Goal: Task Accomplishment & Management: Manage account settings

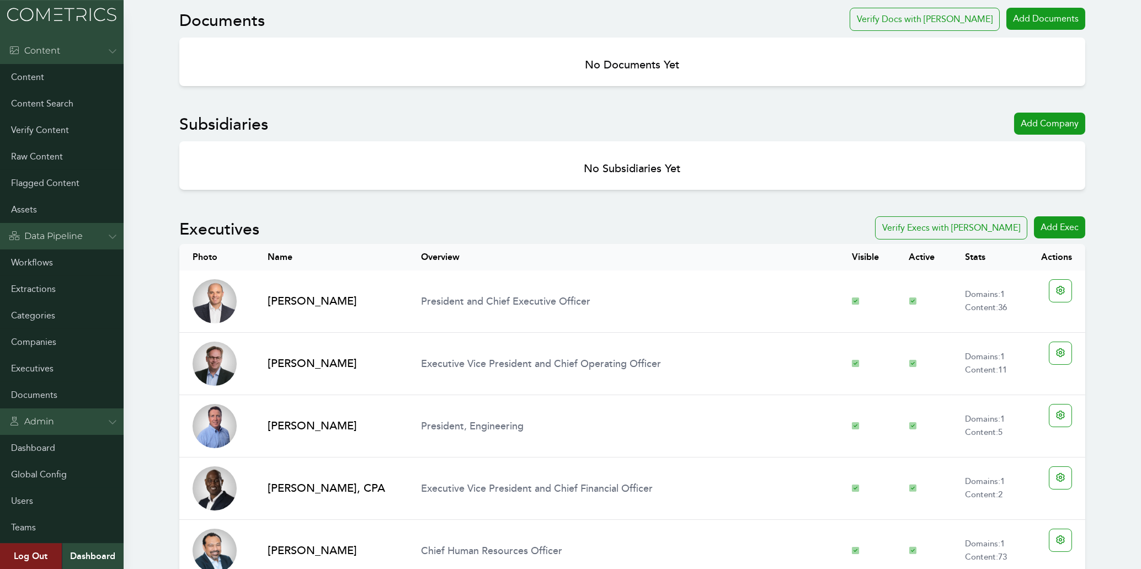
scroll to position [402, 0]
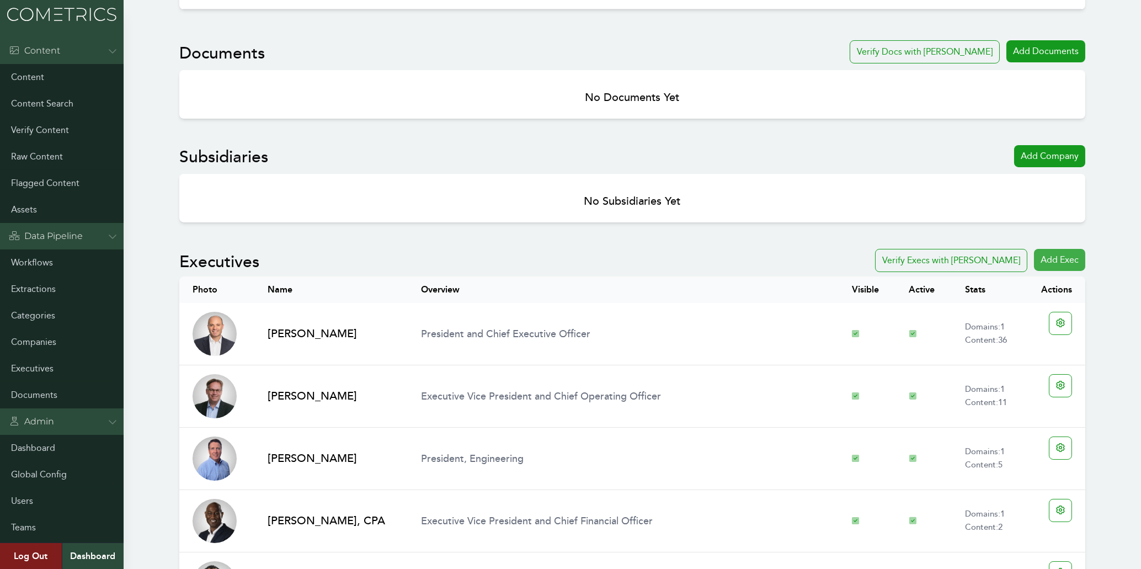
click at [1072, 260] on div "Add Exec" at bounding box center [1059, 260] width 51 height 22
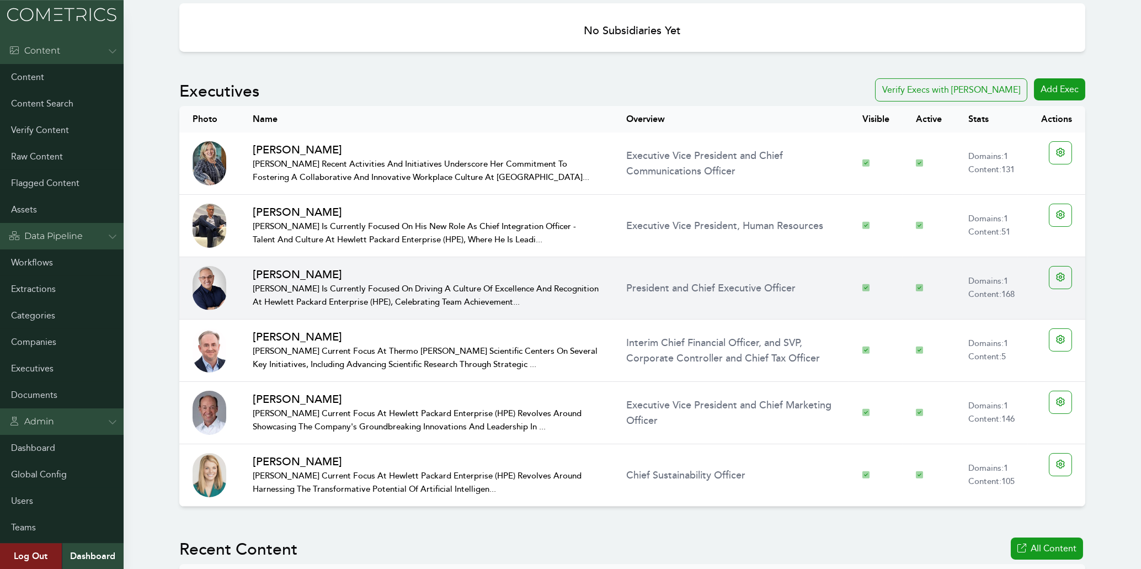
scroll to position [889, 0]
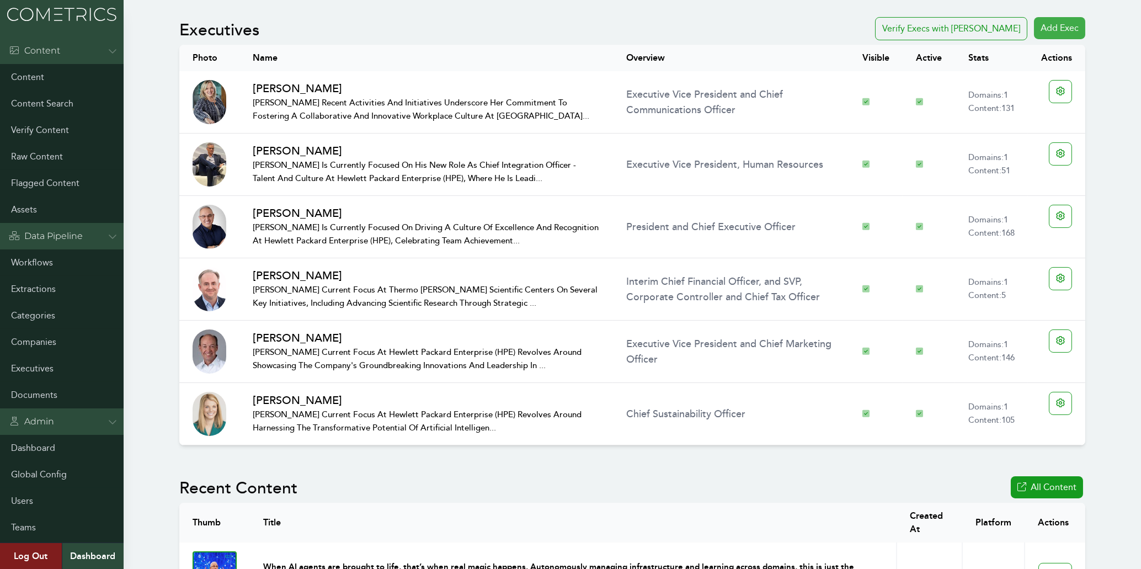
click at [1051, 30] on div "Add Exec" at bounding box center [1059, 28] width 51 height 22
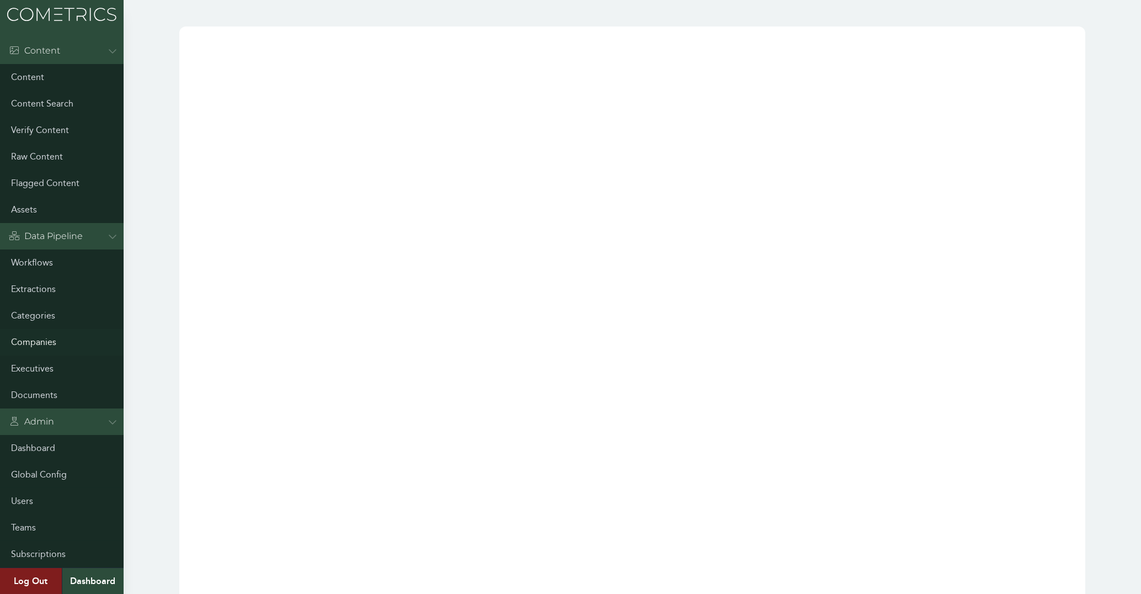
click at [43, 343] on link "Companies" at bounding box center [62, 342] width 124 height 26
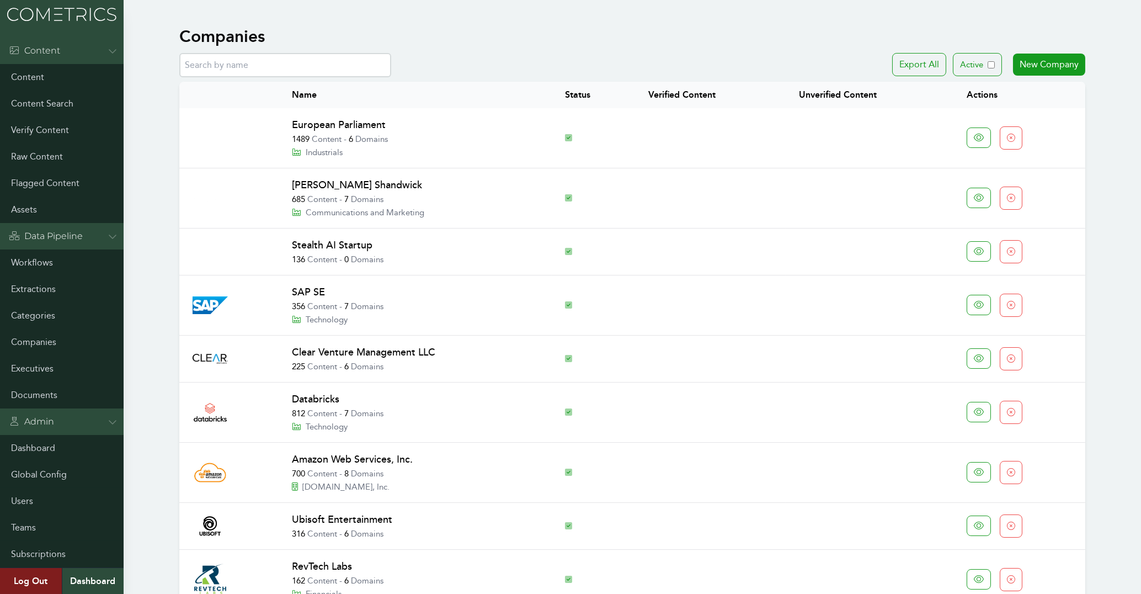
click at [308, 60] on input "text" at bounding box center [285, 65] width 212 height 24
paste input "Chief Operating OfficerChief Operating Officer PMG"
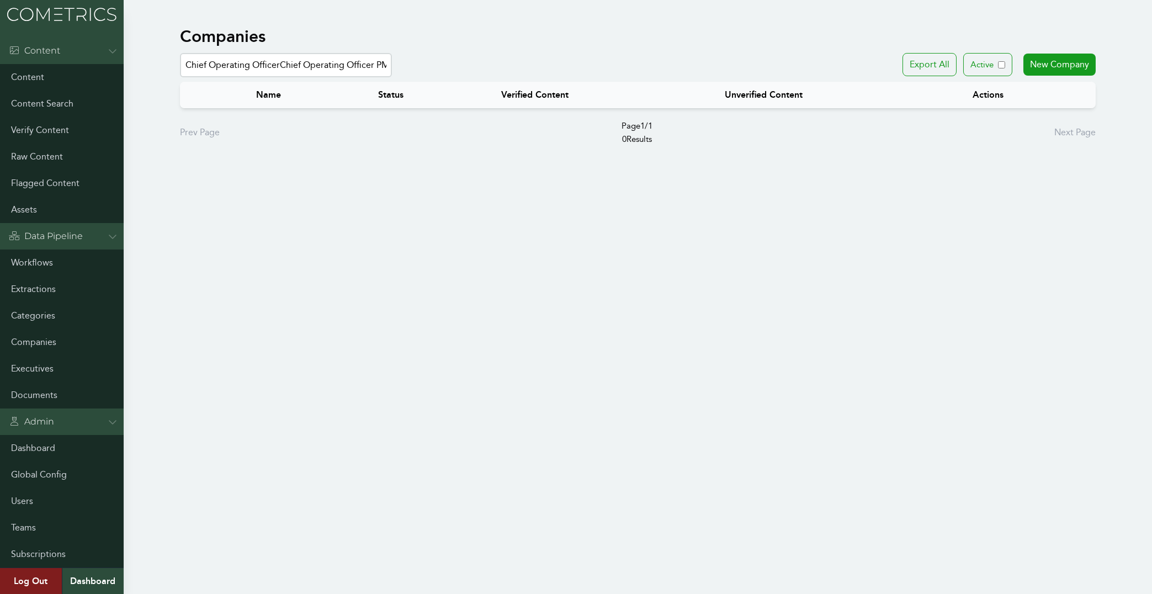
drag, startPoint x: 368, startPoint y: 67, endPoint x: 22, endPoint y: 72, distance: 346.6
click at [180, 72] on input "Chief Operating OfficerChief Operating Officer PMG" at bounding box center [286, 65] width 212 height 24
type input "PMG"
click at [220, 72] on input "PMG" at bounding box center [286, 65] width 212 height 24
click at [269, 67] on input "PMG" at bounding box center [286, 65] width 212 height 24
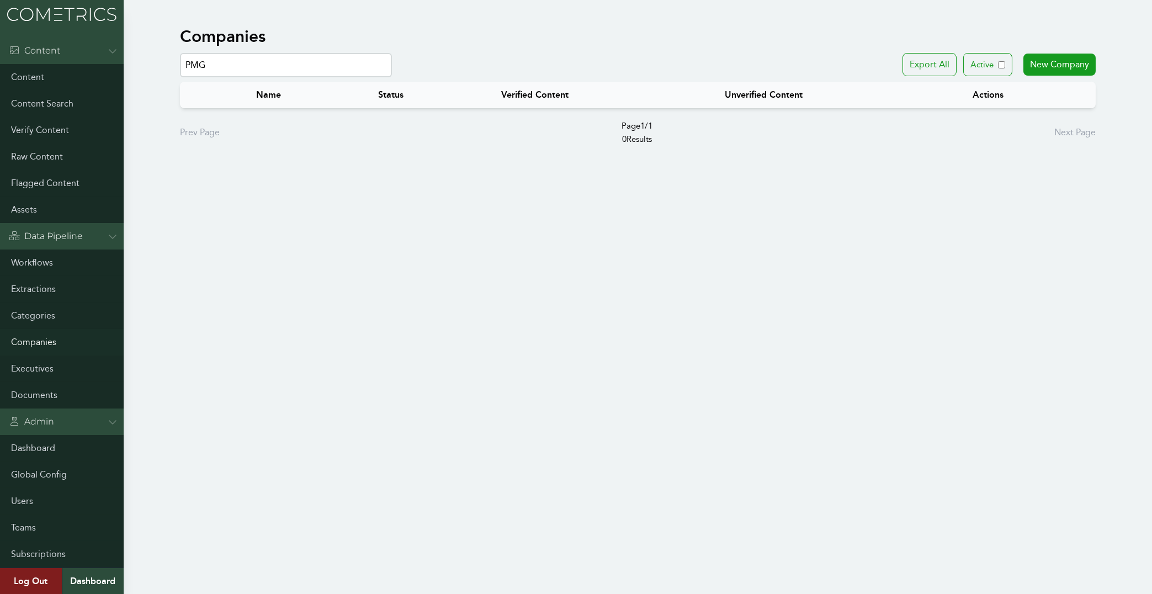
click at [44, 339] on link "Companies" at bounding box center [62, 342] width 124 height 26
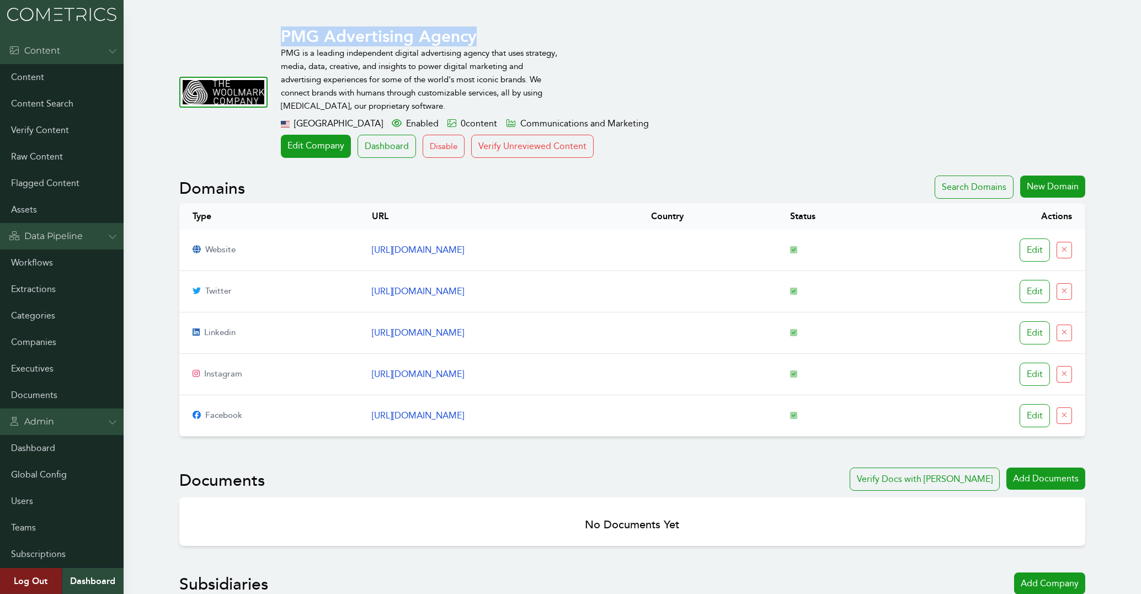
drag, startPoint x: 283, startPoint y: 31, endPoint x: 479, endPoint y: 41, distance: 196.1
click at [479, 41] on h1 "PMG Advertising Agency" at bounding box center [621, 36] width 680 height 20
copy h1 "PMG Advertising Agency"
click at [315, 144] on link "Edit Company" at bounding box center [316, 146] width 70 height 23
click at [391, 254] on link "[URL][DOMAIN_NAME]" at bounding box center [418, 249] width 92 height 10
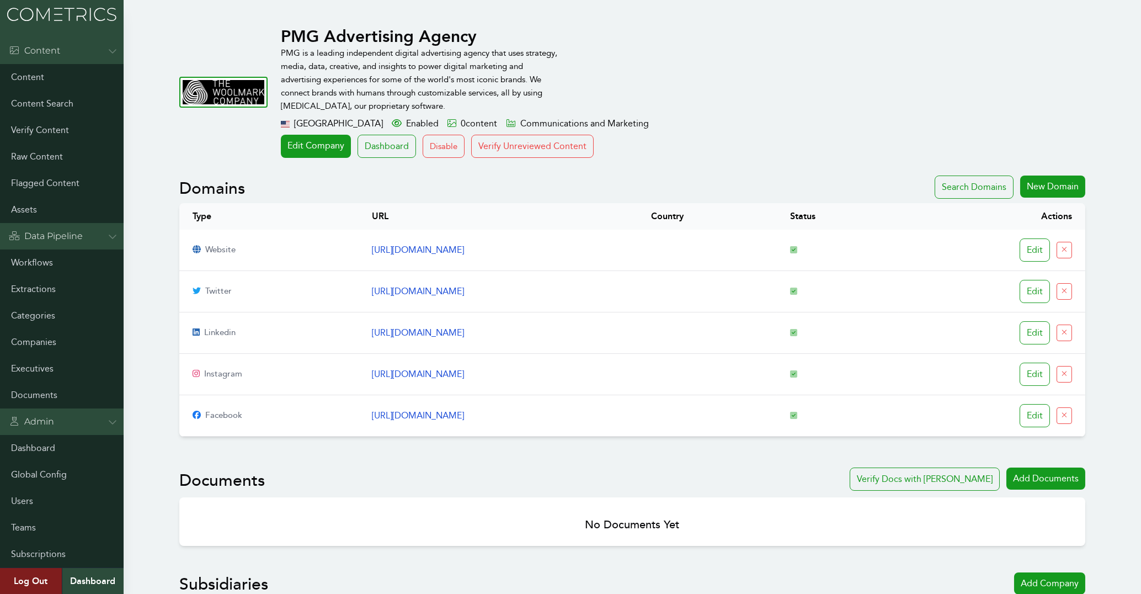
click at [216, 135] on div "PMG Advertising Agency PMG is a leading independent digital advertising agency …" at bounding box center [632, 91] width 906 height 131
click at [462, 294] on link "https://twitter.com/pmgworldwide" at bounding box center [418, 291] width 92 height 10
click at [391, 329] on link "https://linkedin.com/company/pmgworldwide" at bounding box center [418, 332] width 92 height 10
click at [397, 373] on link "[URL][DOMAIN_NAME]" at bounding box center [418, 374] width 92 height 10
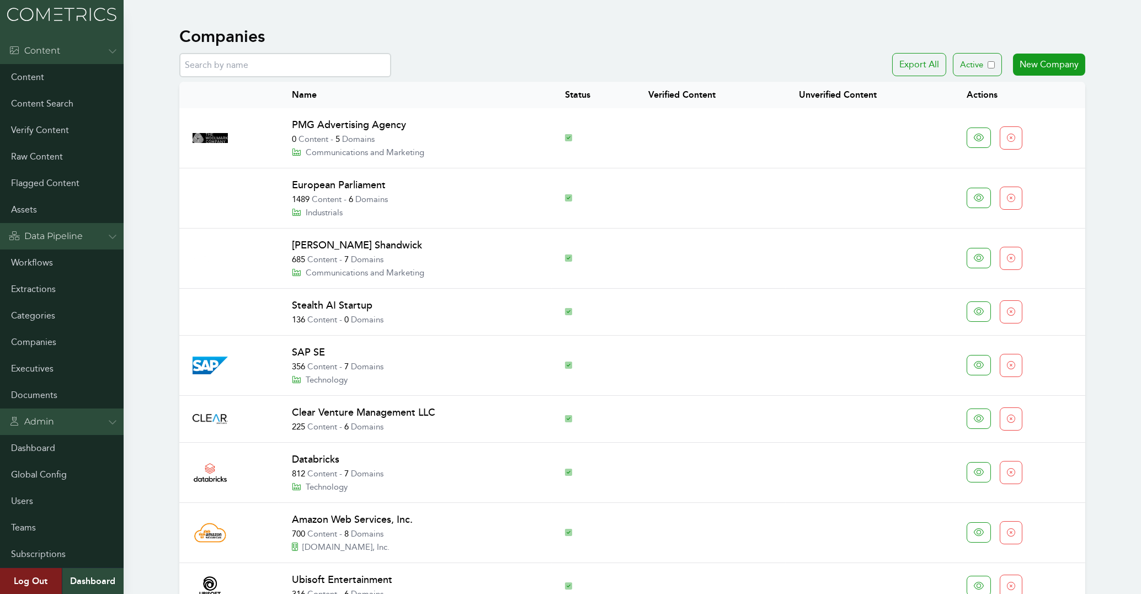
click at [380, 123] on link "PMG Advertising Agency" at bounding box center [349, 125] width 114 height 12
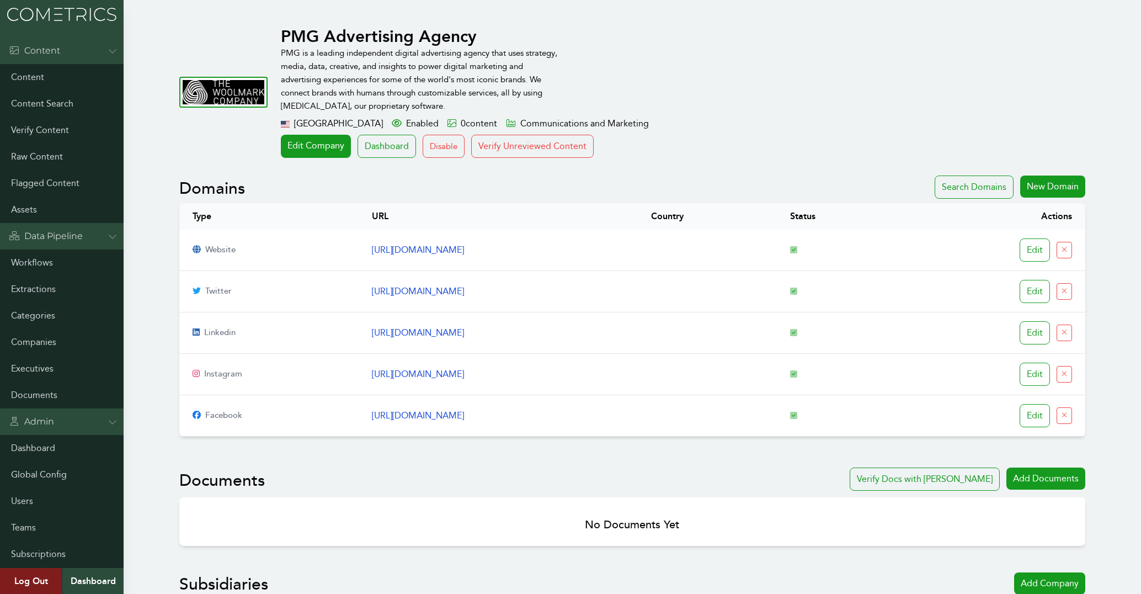
scroll to position [355, 0]
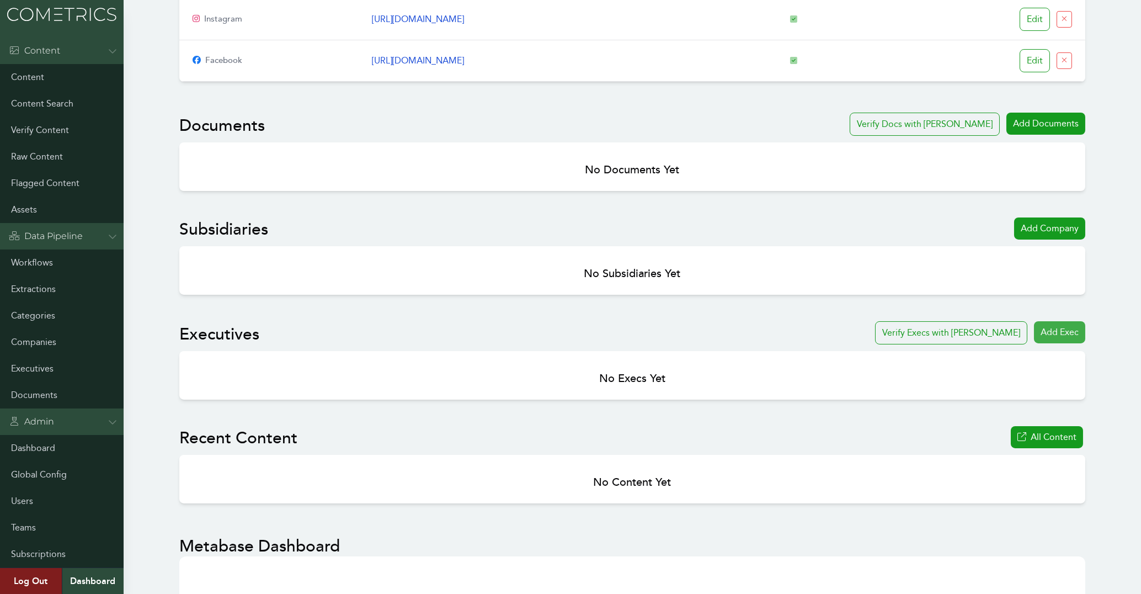
click at [1067, 333] on div "Add Exec" at bounding box center [1059, 332] width 51 height 22
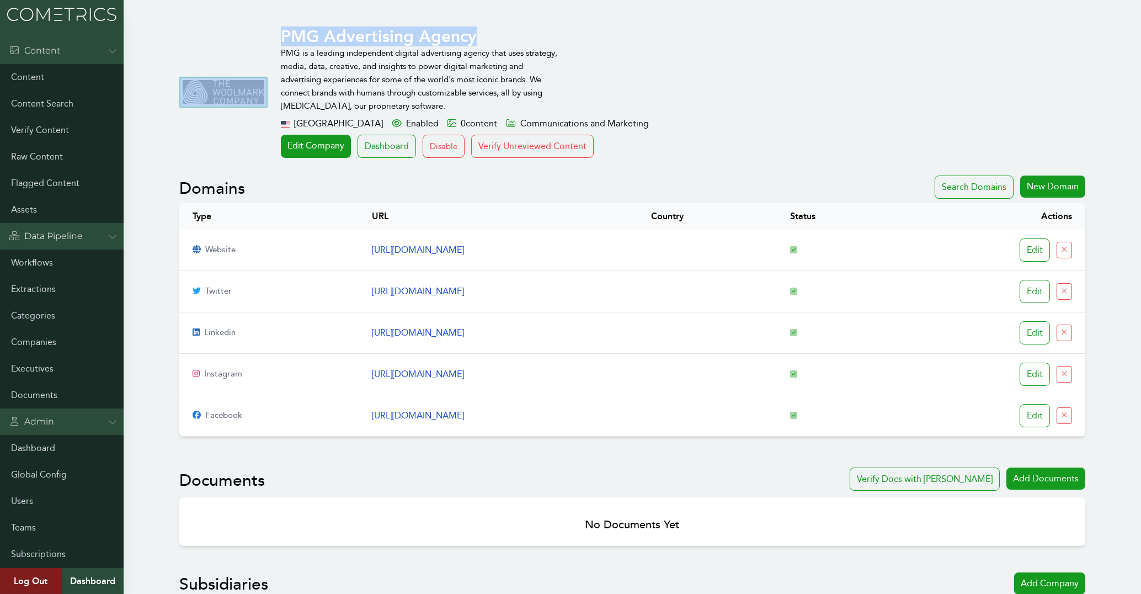
drag, startPoint x: 477, startPoint y: 32, endPoint x: 276, endPoint y: 41, distance: 201.1
click at [276, 41] on div "PMG Advertising Agency PMG is a leading independent digital advertising agency …" at bounding box center [632, 91] width 906 height 131
copy div "PMG Advertising Agency"
drag, startPoint x: 443, startPoint y: 254, endPoint x: 327, endPoint y: 257, distance: 115.9
click at [359, 257] on td "https://www.pmg.com/" at bounding box center [498, 250] width 279 height 41
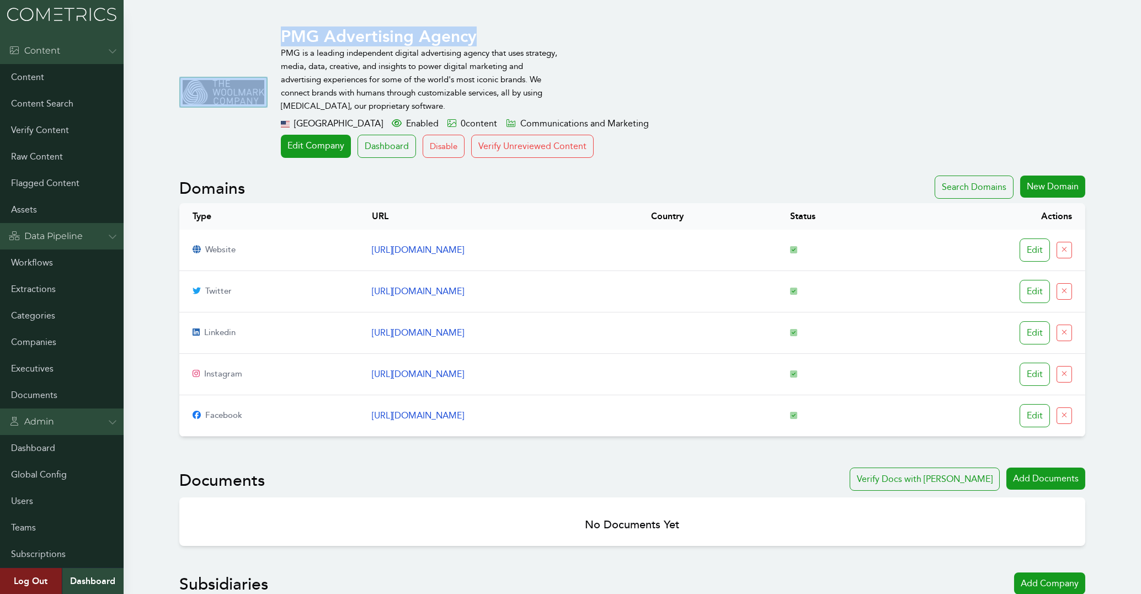
copy link "https://www.pmg.com/"
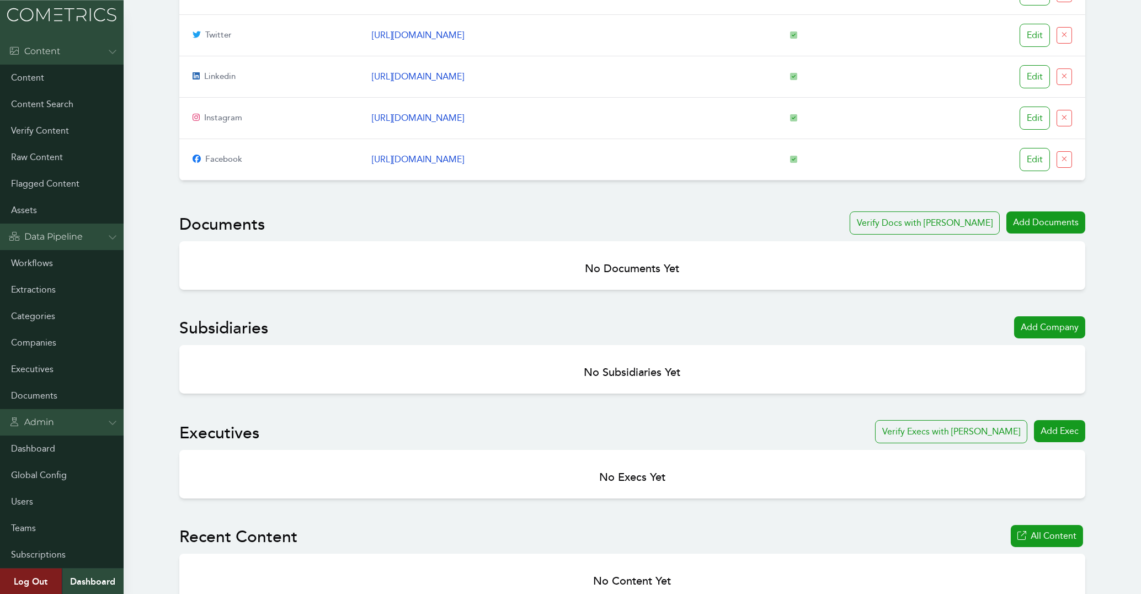
scroll to position [296, 0]
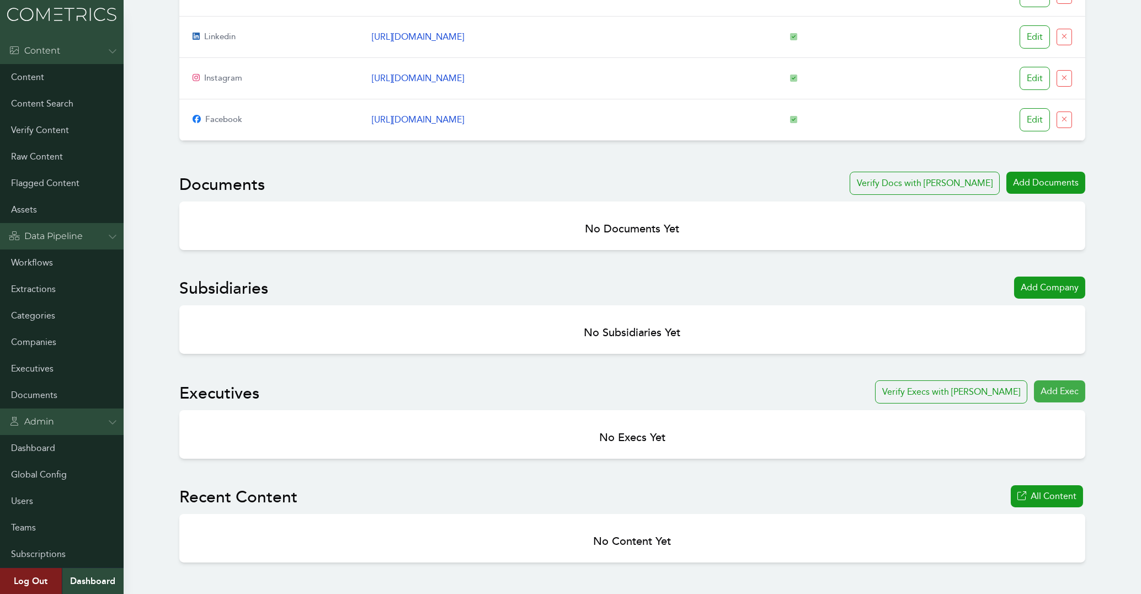
click at [1048, 395] on div "Add Exec" at bounding box center [1059, 391] width 51 height 22
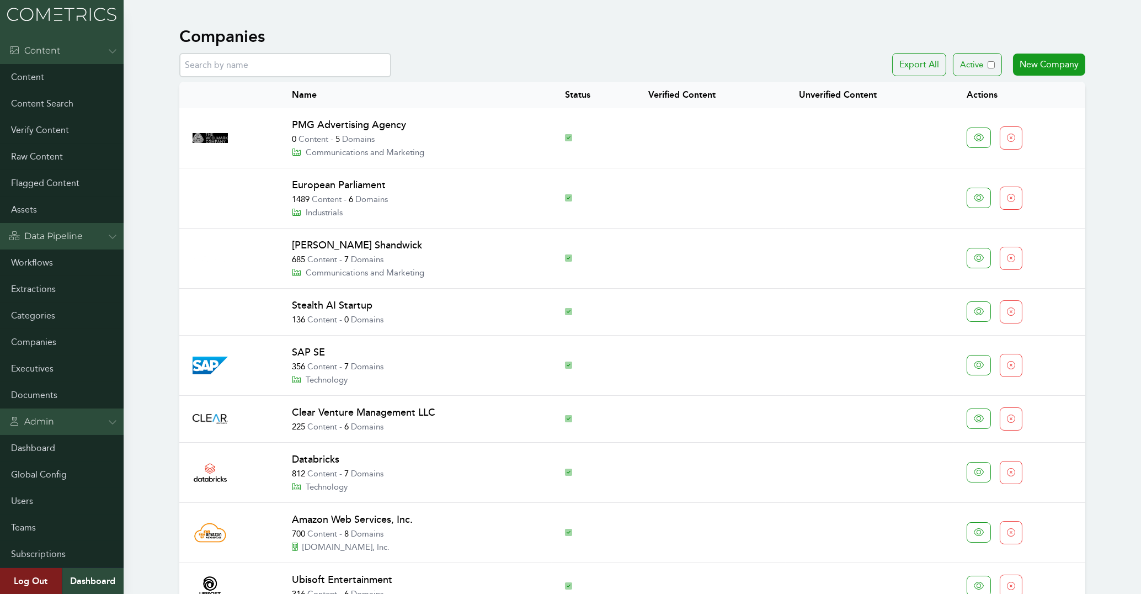
click at [325, 62] on input "text" at bounding box center [285, 65] width 212 height 24
paste input "Genective"
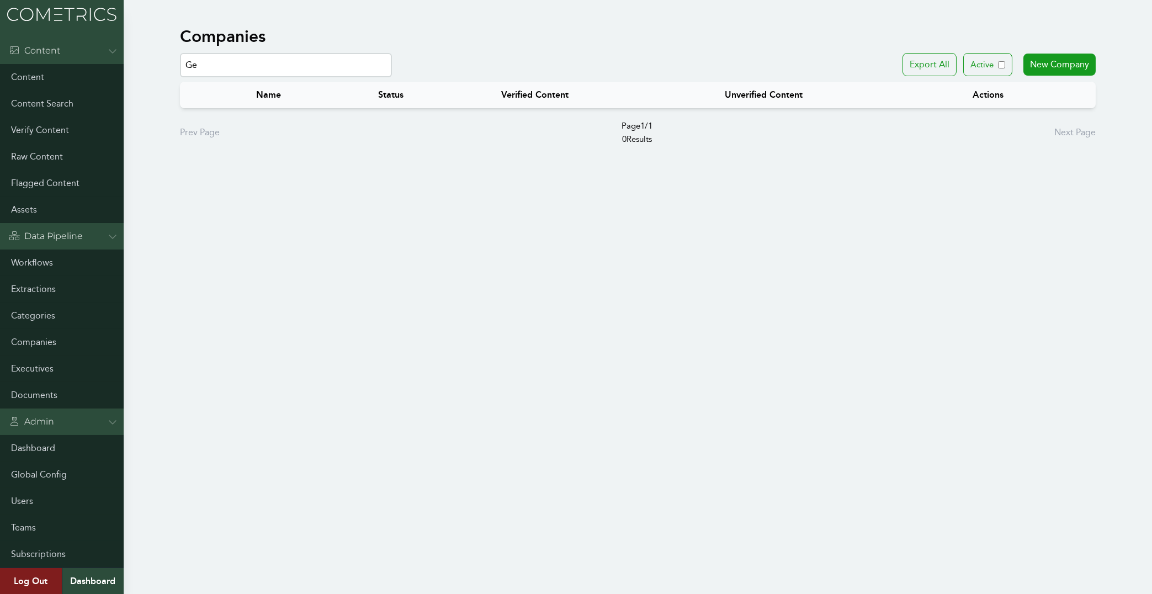
type input "G"
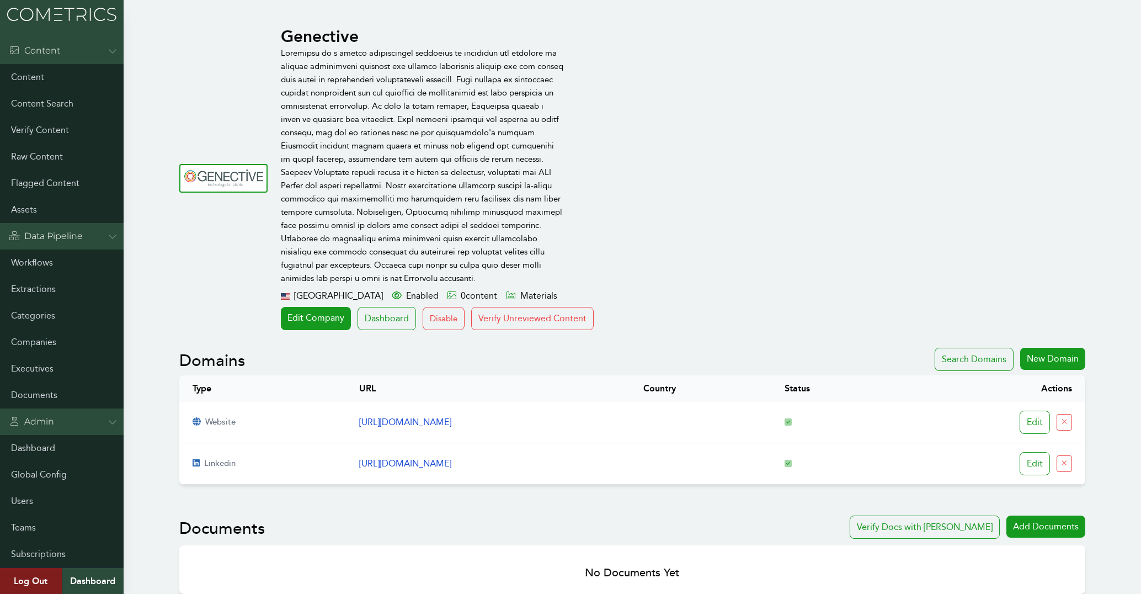
drag, startPoint x: 432, startPoint y: 426, endPoint x: 333, endPoint y: 429, distance: 98.8
click at [346, 429] on td "[URL][DOMAIN_NAME]" at bounding box center [488, 422] width 284 height 41
copy link "[URL][DOMAIN_NAME]"
click at [630, 458] on td "[URL][DOMAIN_NAME]" at bounding box center [488, 463] width 284 height 41
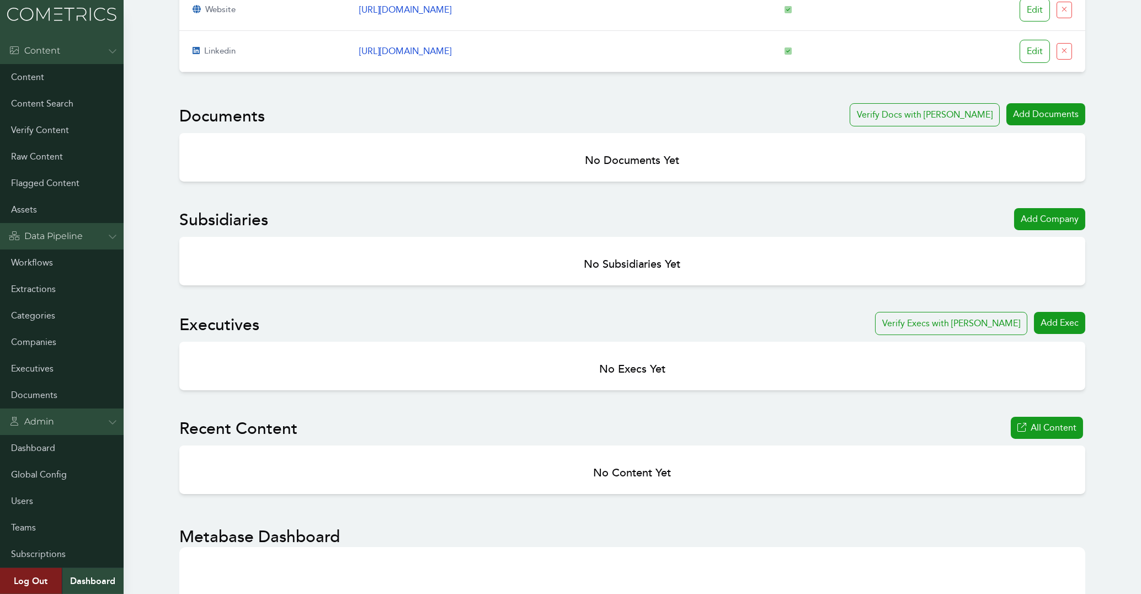
scroll to position [413, 0]
click at [1060, 322] on div "Add Exec" at bounding box center [1059, 322] width 51 height 22
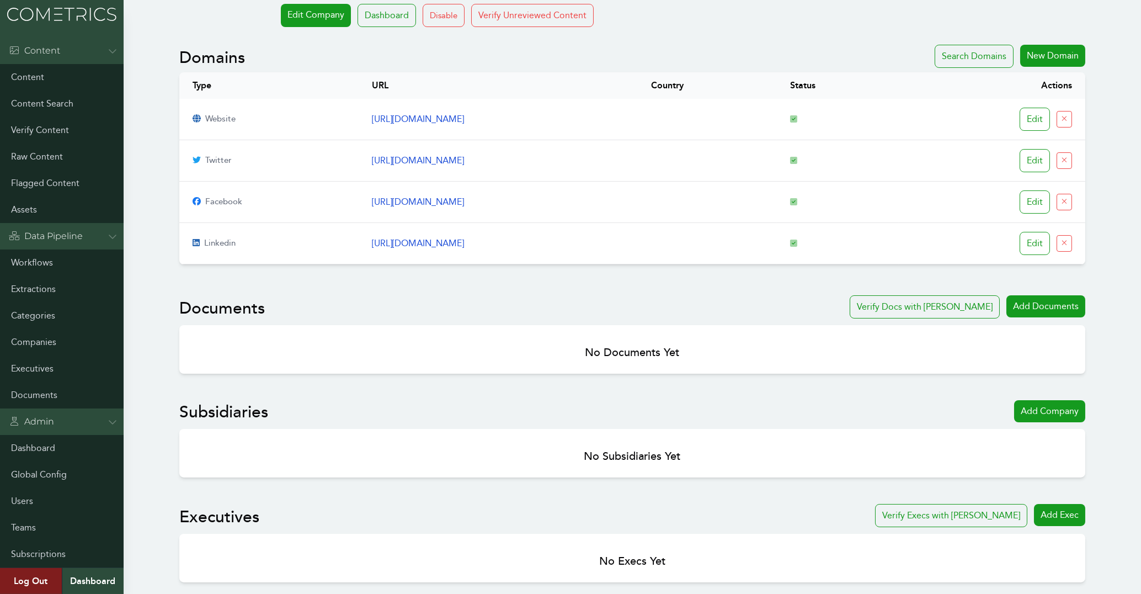
scroll to position [236, 0]
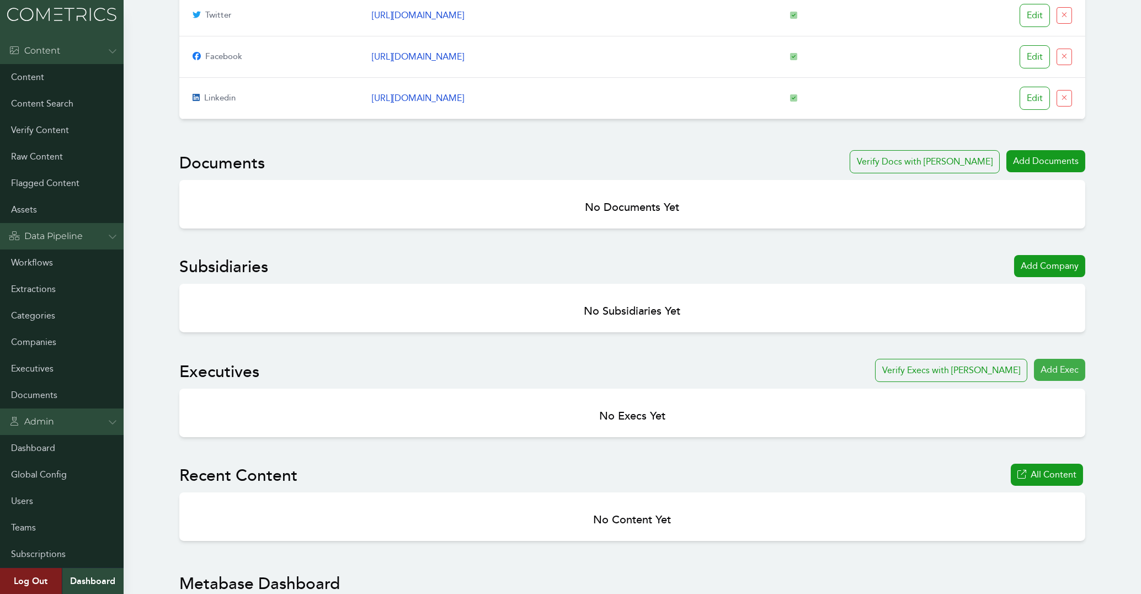
click at [1057, 369] on div "Add Exec" at bounding box center [1059, 370] width 51 height 22
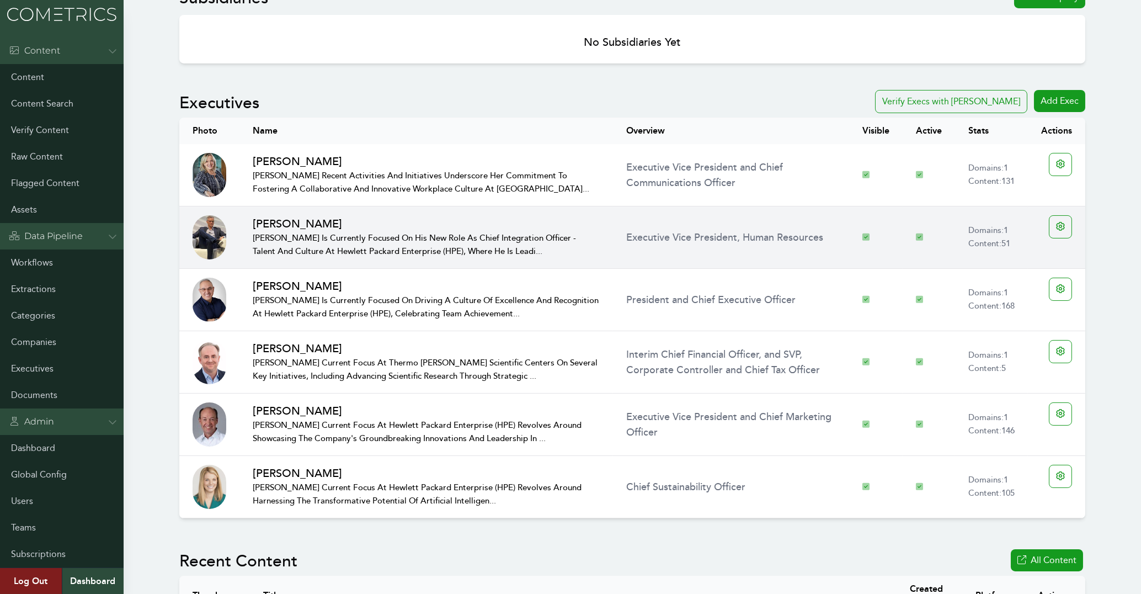
scroll to position [769, 0]
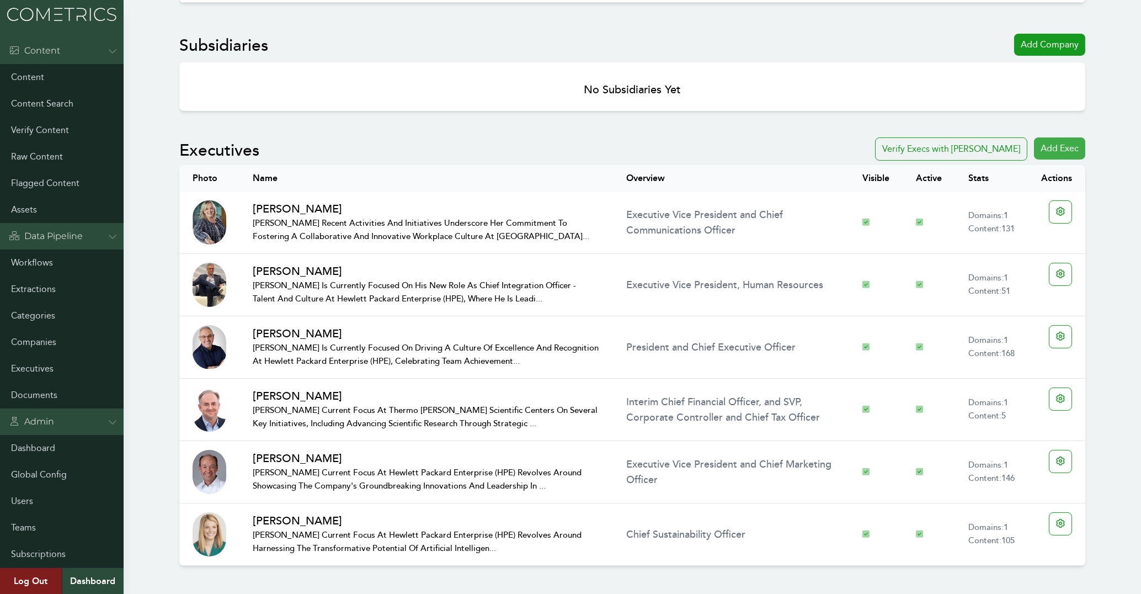
click at [1065, 150] on div "Add Exec" at bounding box center [1059, 148] width 51 height 22
